Goal: Information Seeking & Learning: Learn about a topic

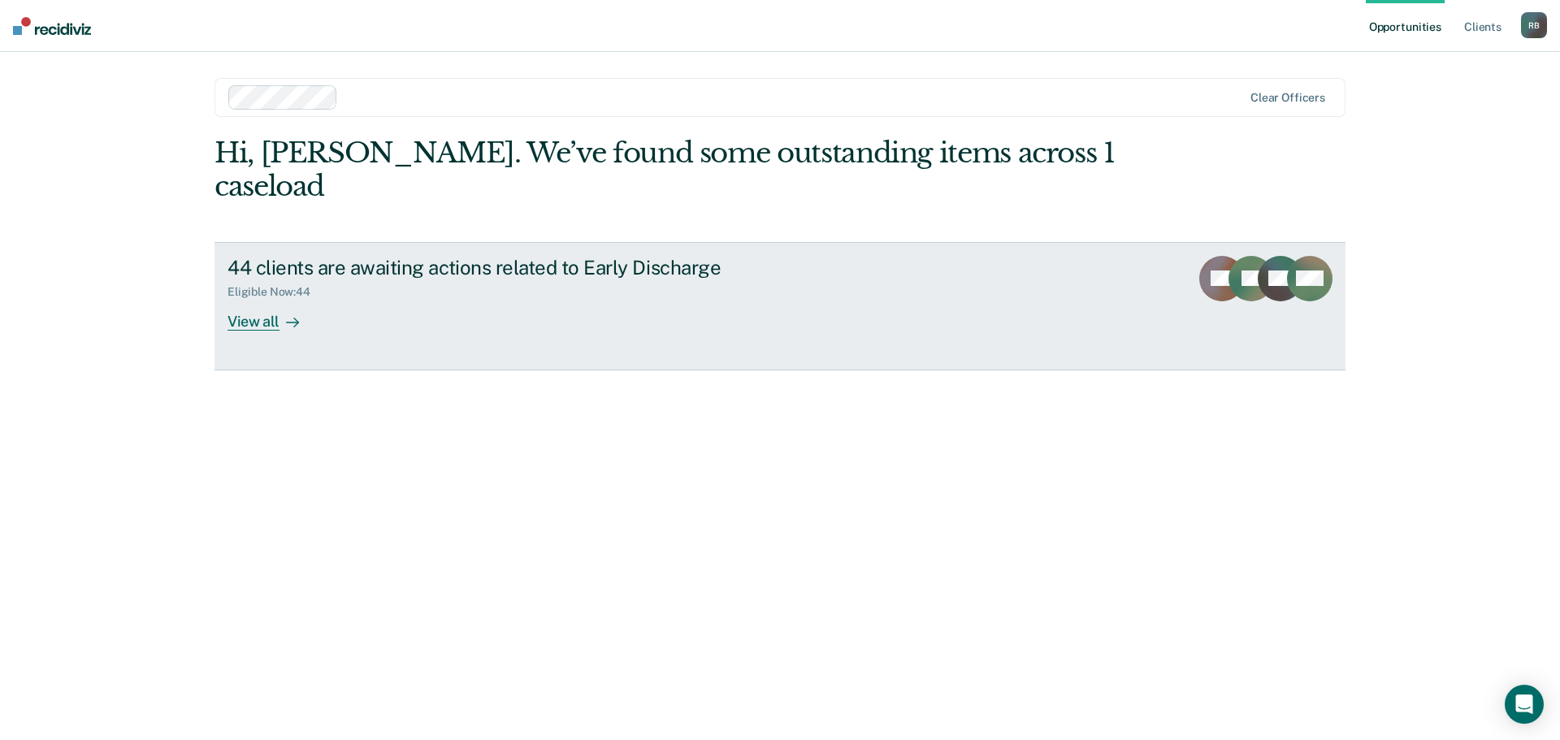
click at [260, 299] on div "View all" at bounding box center [272, 315] width 91 height 32
